Goal: Task Accomplishment & Management: Manage account settings

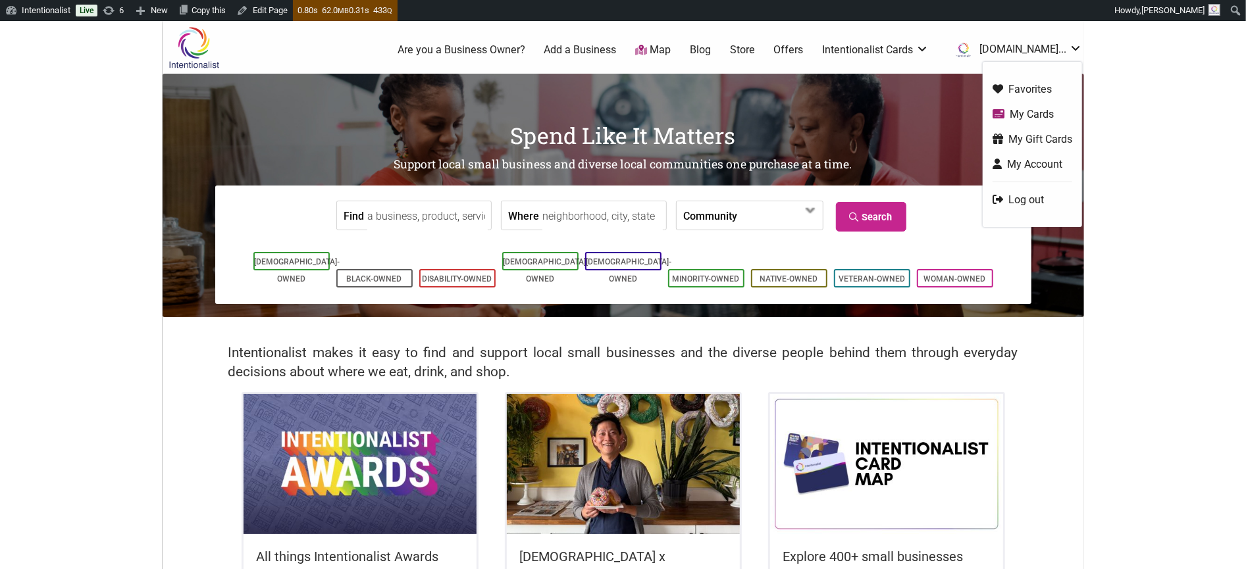
click at [1016, 111] on link "My Cards" at bounding box center [1032, 114] width 80 height 15
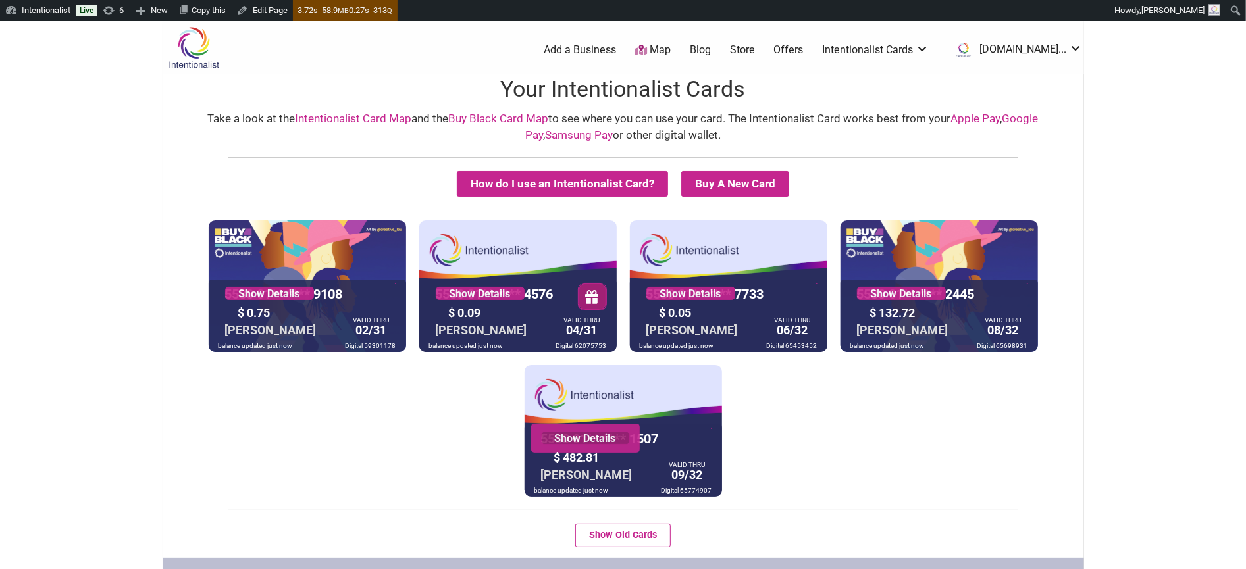
click at [593, 436] on link "Show Details" at bounding box center [585, 438] width 89 height 13
